Goal: Check status: Check status

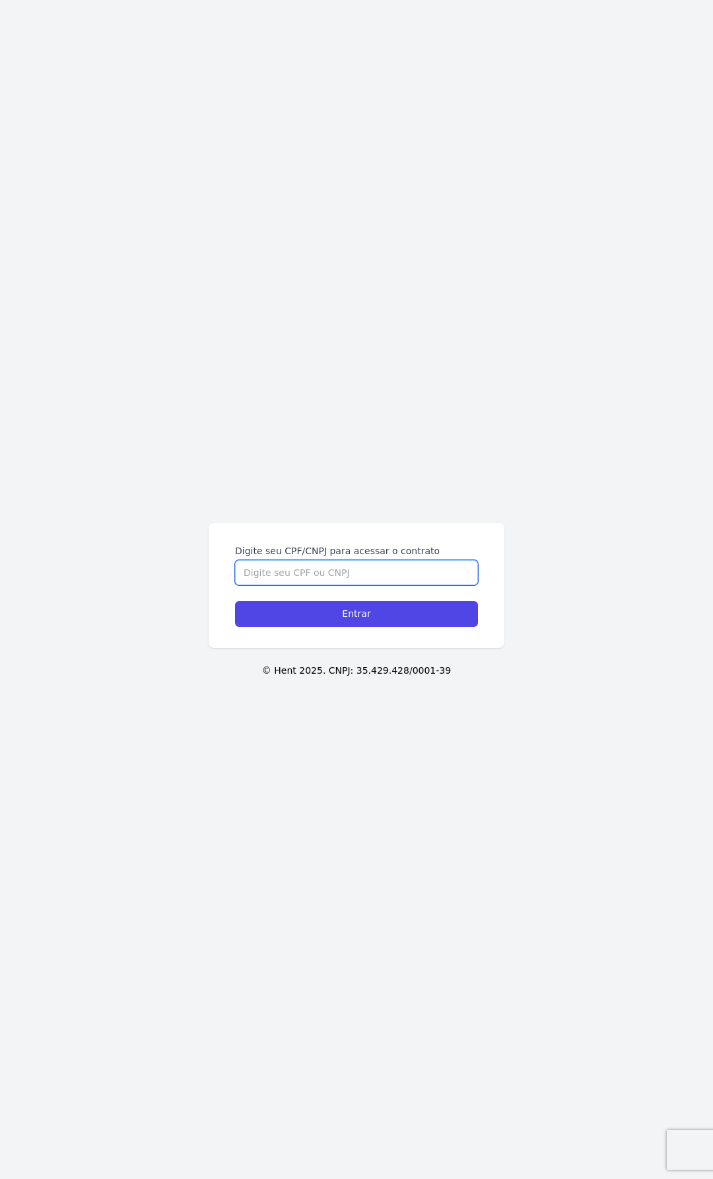
click at [349, 574] on input "Digite seu CPF/CNPJ para acessar o contrato" at bounding box center [356, 572] width 243 height 25
type input "08509622426"
click at [235, 601] on input "Entrar" at bounding box center [356, 614] width 243 height 26
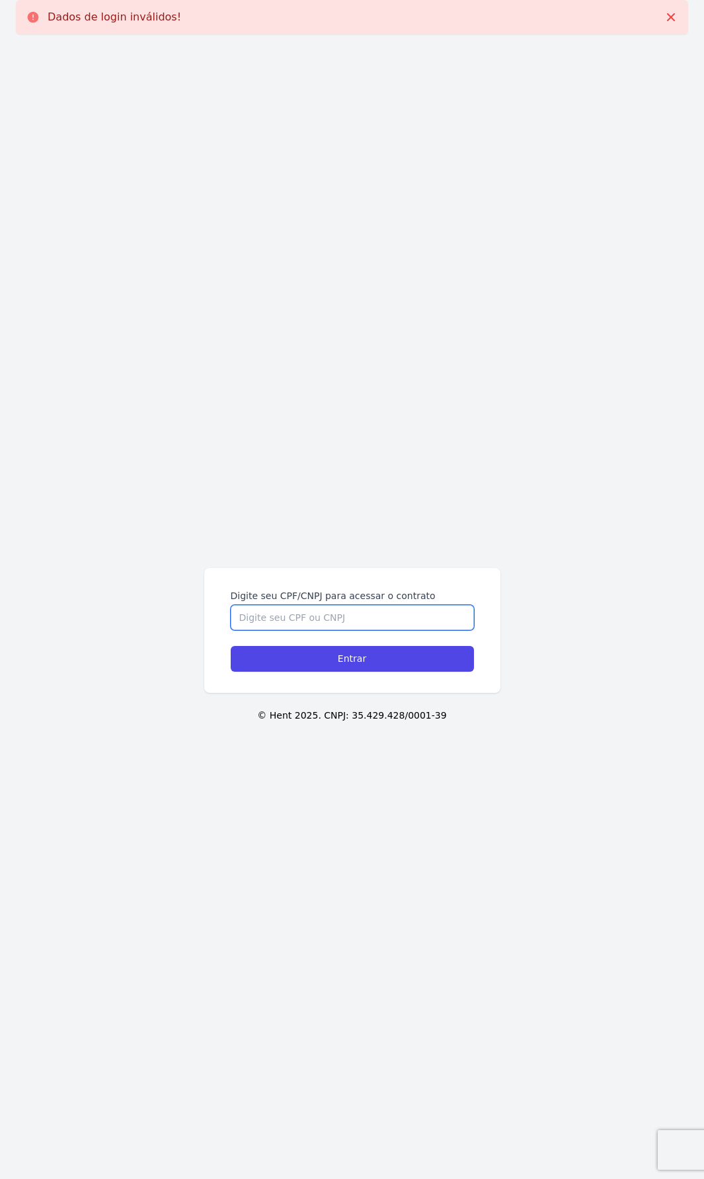
drag, startPoint x: 0, startPoint y: 0, endPoint x: 352, endPoint y: 611, distance: 705.3
click at [352, 611] on input "Digite seu CPF/CNPJ para acessar o contrato" at bounding box center [352, 617] width 243 height 25
type input "08509622426"
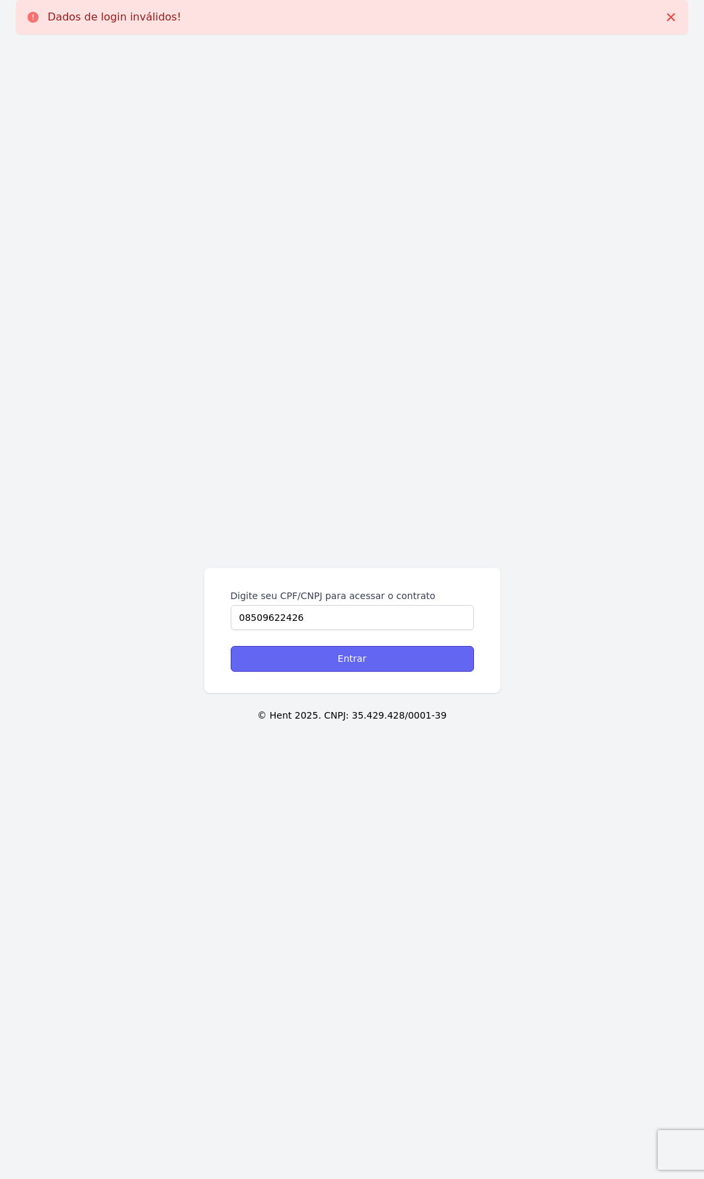
click at [373, 653] on input "Entrar" at bounding box center [352, 659] width 243 height 26
